Goal: Task Accomplishment & Management: Manage account settings

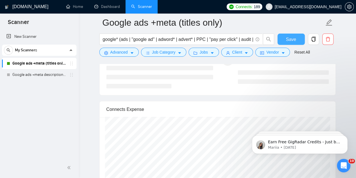
click at [290, 38] on span "Save" at bounding box center [291, 39] width 10 height 7
click at [51, 37] on link "New Scanner" at bounding box center [39, 36] width 66 height 11
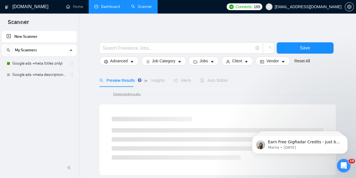
click at [106, 9] on link "Dashboard" at bounding box center [107, 6] width 26 height 5
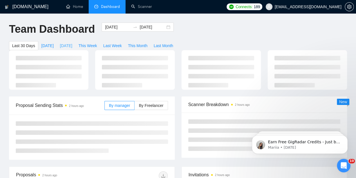
click at [72, 43] on span "[DATE]" at bounding box center [66, 46] width 12 height 6
type input "[DATE]"
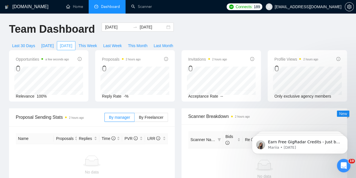
click at [72, 43] on span "[DATE]" at bounding box center [66, 46] width 12 height 6
click at [54, 43] on span "[DATE]" at bounding box center [47, 46] width 12 height 6
type input "[DATE]"
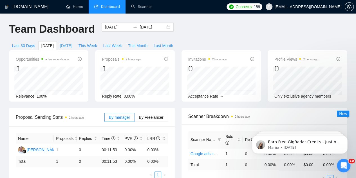
click at [72, 43] on span "[DATE]" at bounding box center [66, 46] width 12 height 6
type input "[DATE]"
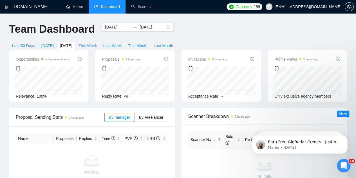
click at [97, 43] on span "This Week" at bounding box center [88, 46] width 19 height 6
type input "[DATE]"
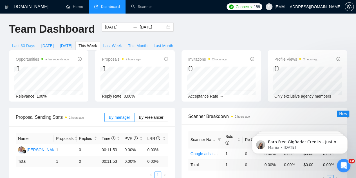
click at [35, 43] on span "Last 30 Days" at bounding box center [23, 46] width 23 height 6
type input "[DATE]"
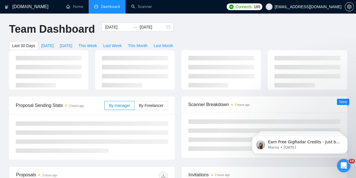
click at [35, 43] on span "Last 30 Days" at bounding box center [23, 46] width 23 height 6
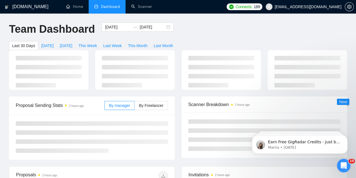
click at [35, 43] on span "Last 30 Days" at bounding box center [23, 46] width 23 height 6
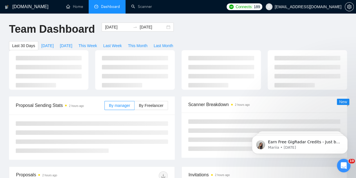
click at [35, 43] on span "Last 30 Days" at bounding box center [23, 46] width 23 height 6
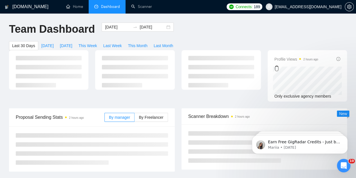
click at [35, 43] on span "Last 30 Days" at bounding box center [23, 46] width 23 height 6
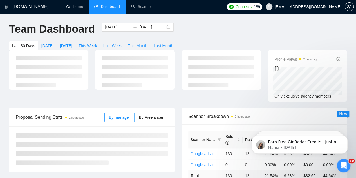
click at [35, 43] on span "Last 30 Days" at bounding box center [23, 46] width 23 height 6
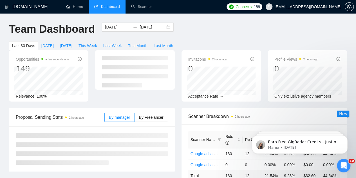
click at [35, 43] on span "Last 30 Days" at bounding box center [23, 46] width 23 height 6
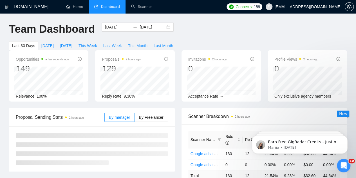
click at [35, 43] on span "Last 30 Days" at bounding box center [23, 46] width 23 height 6
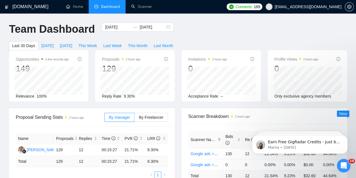
click at [35, 43] on span "Last 30 Days" at bounding box center [23, 46] width 23 height 6
